Goal: Task Accomplishment & Management: Use online tool/utility

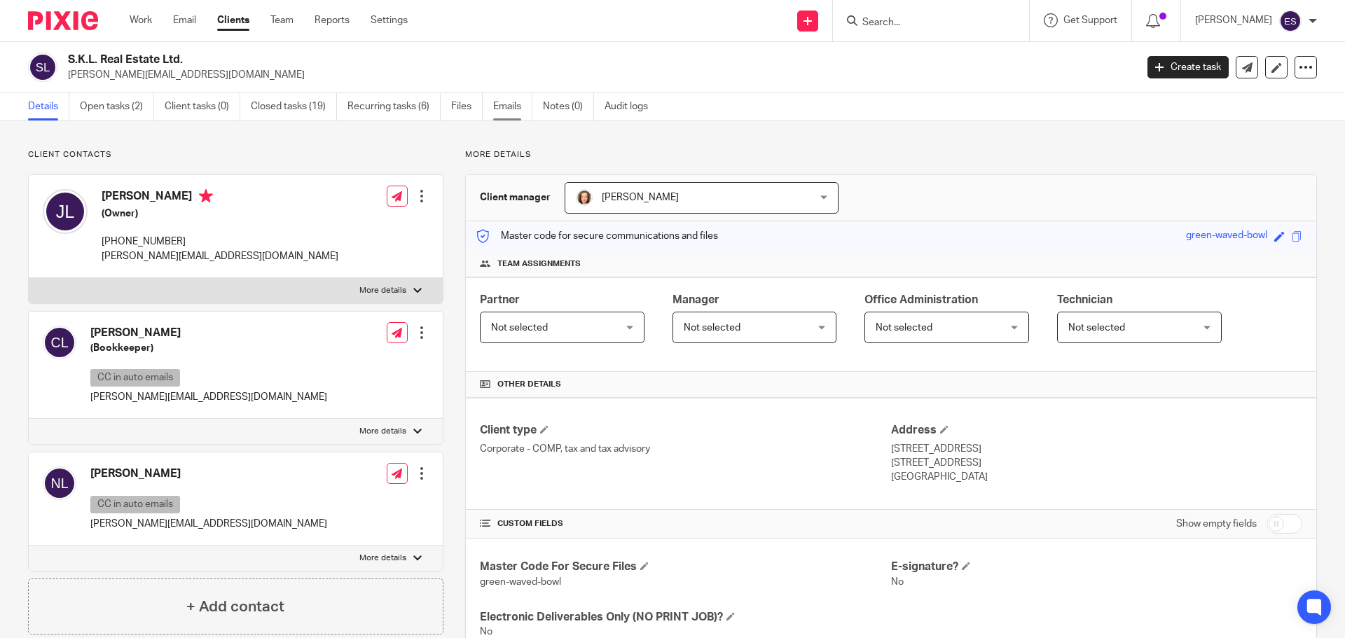
click at [498, 109] on link "Emails" at bounding box center [512, 106] width 39 height 27
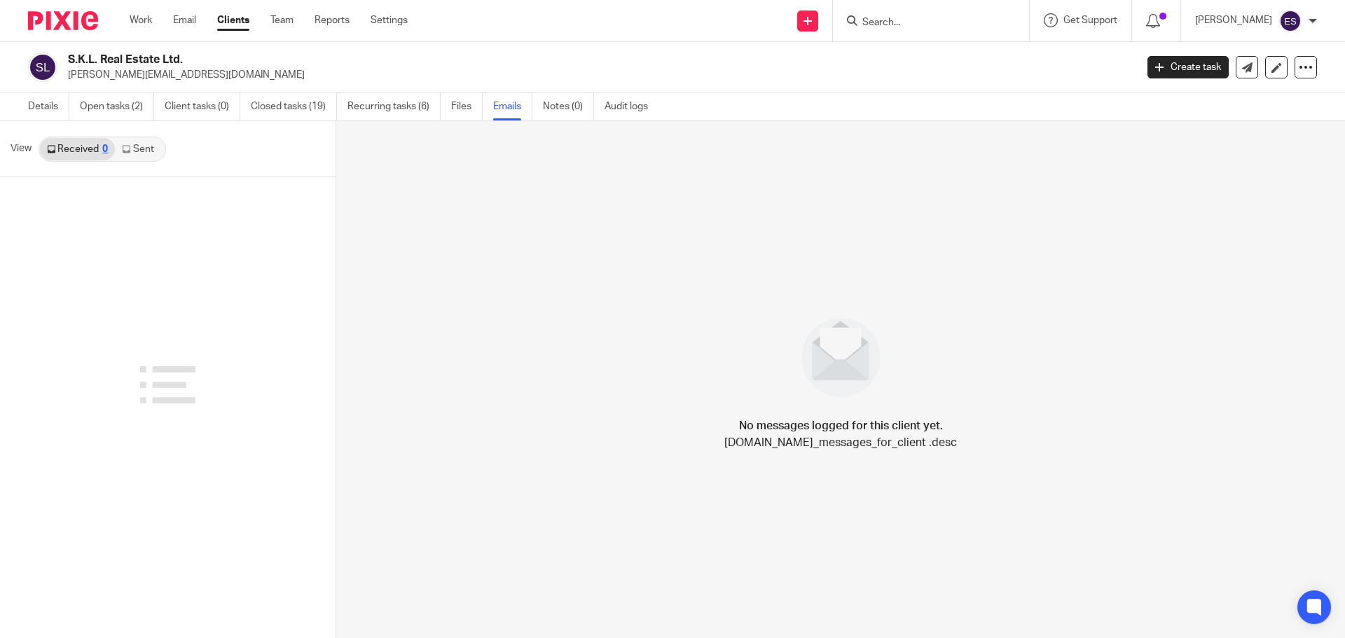
click at [139, 144] on link "Sent" at bounding box center [139, 149] width 49 height 22
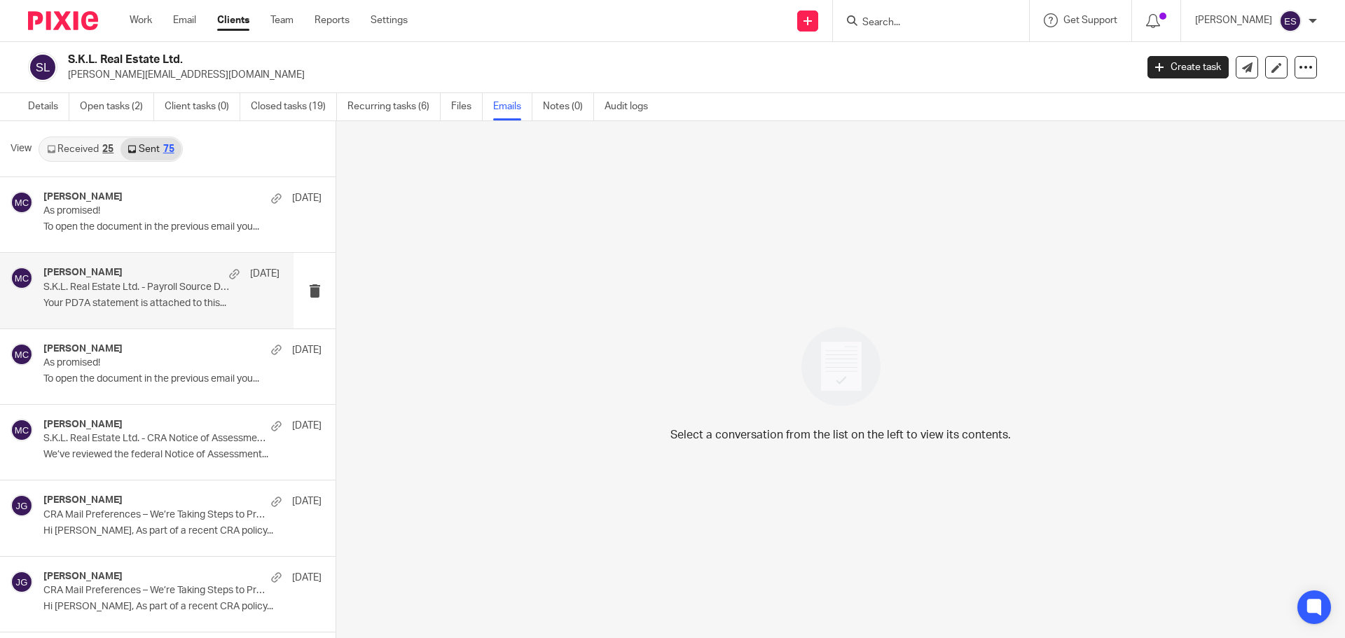
click at [114, 287] on p "S.K.L. Real Estate Ltd. - Payroll Source Deduction Notice" at bounding box center [137, 288] width 189 height 12
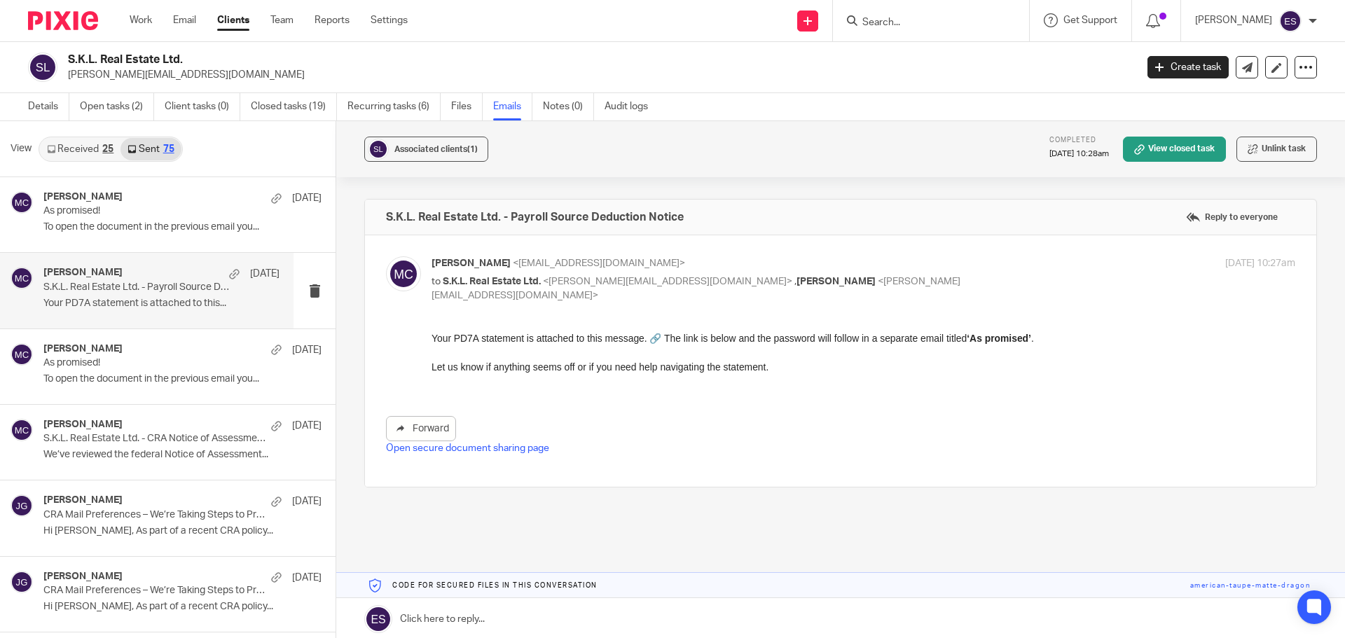
scroll to position [53, 0]
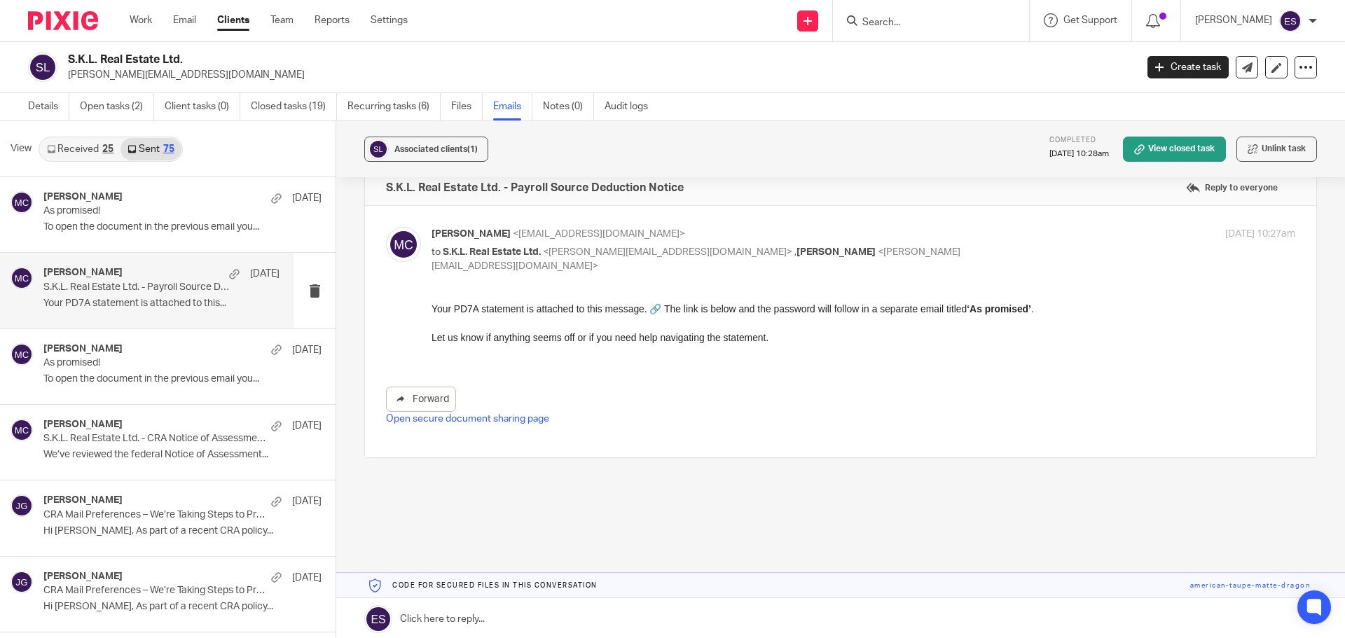
click at [525, 414] on link "Open secure document sharing page" at bounding box center [467, 419] width 163 height 10
